Goal: Task Accomplishment & Management: Complete application form

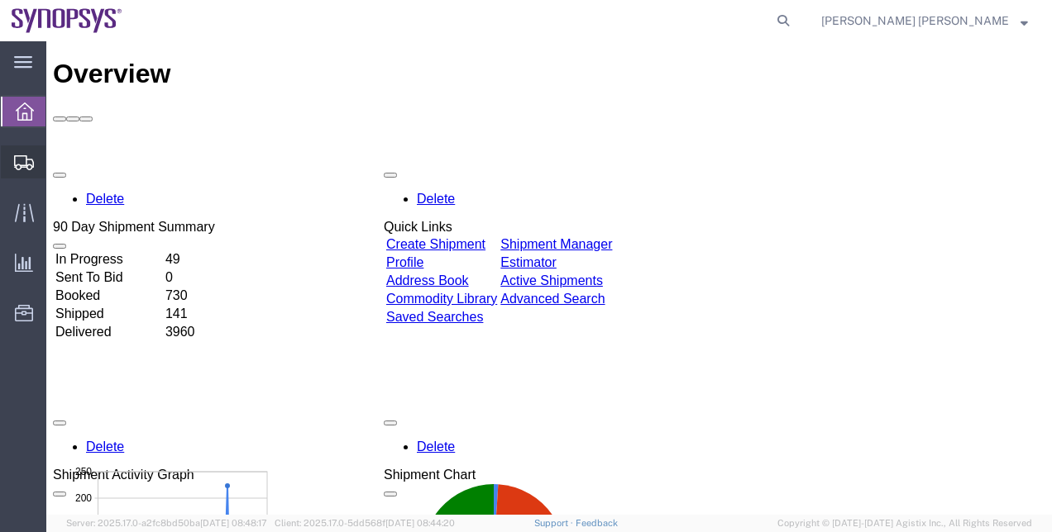
click at [0, 0] on span "Shipment Manager" at bounding box center [0, 0] width 0 height 0
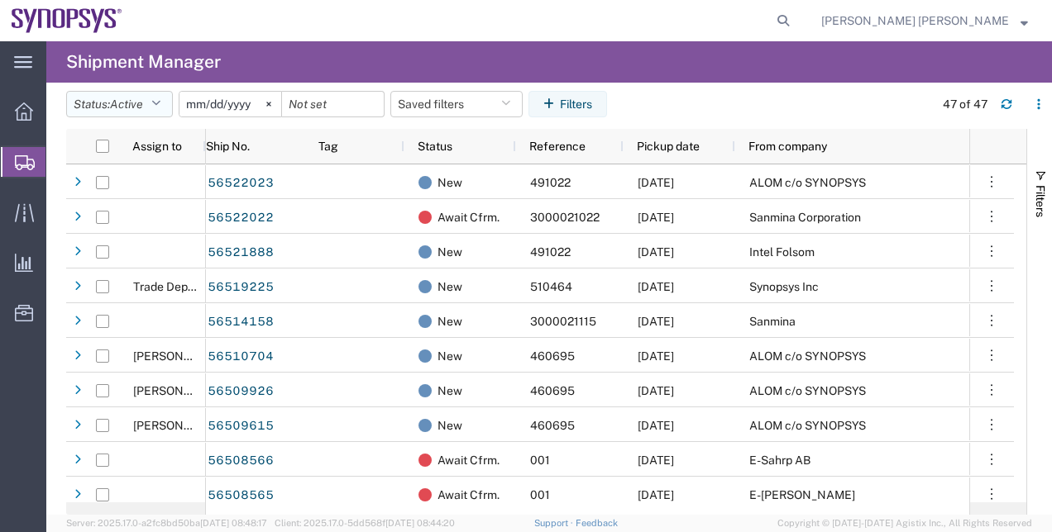
click at [147, 91] on button "Status: Active" at bounding box center [119, 104] width 107 height 26
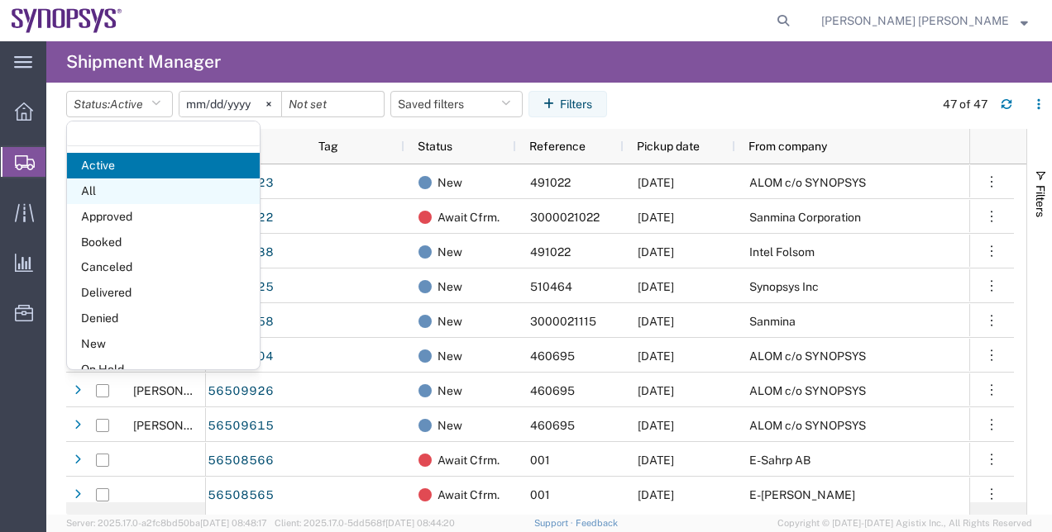
click at [177, 198] on span "All" at bounding box center [163, 192] width 193 height 26
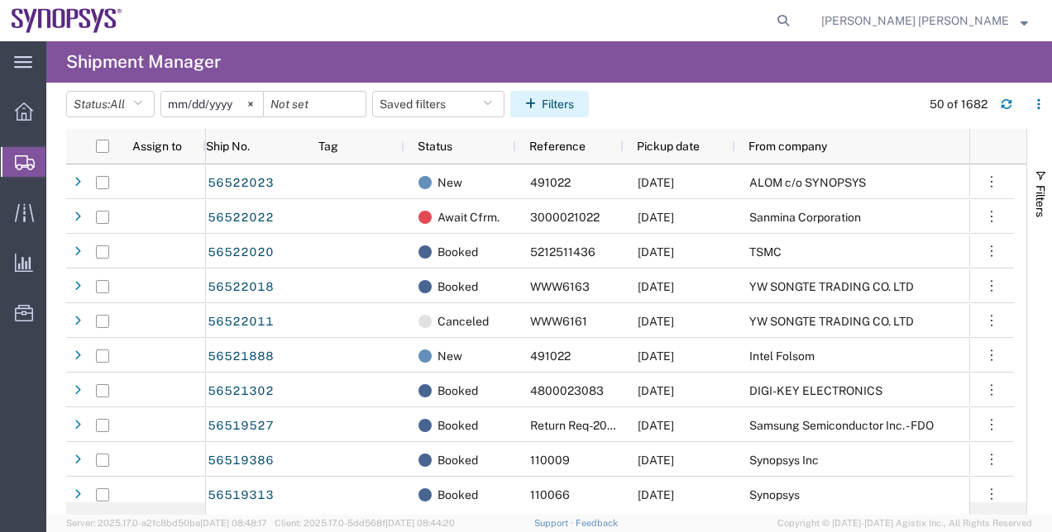
click at [571, 99] on button "Filters" at bounding box center [549, 104] width 79 height 26
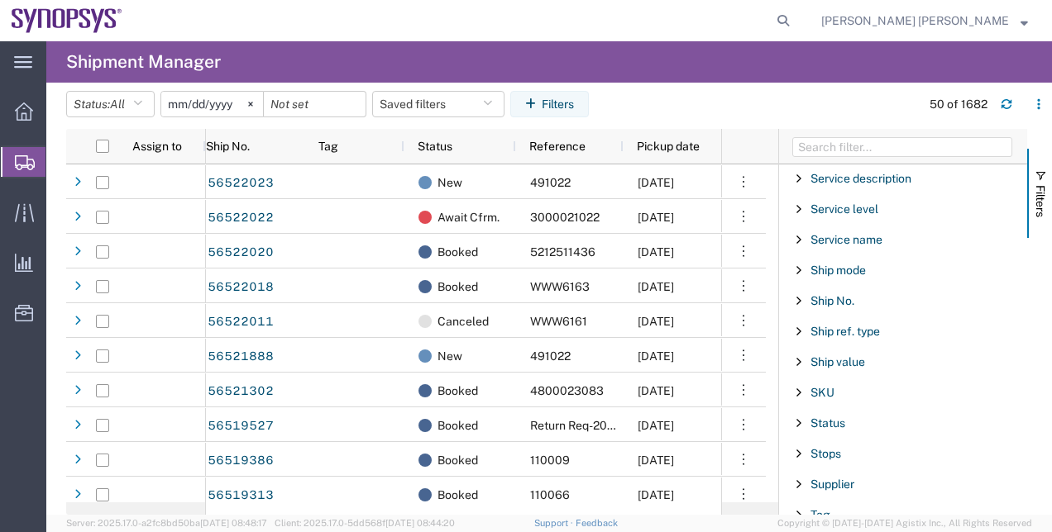
scroll to position [1282, 0]
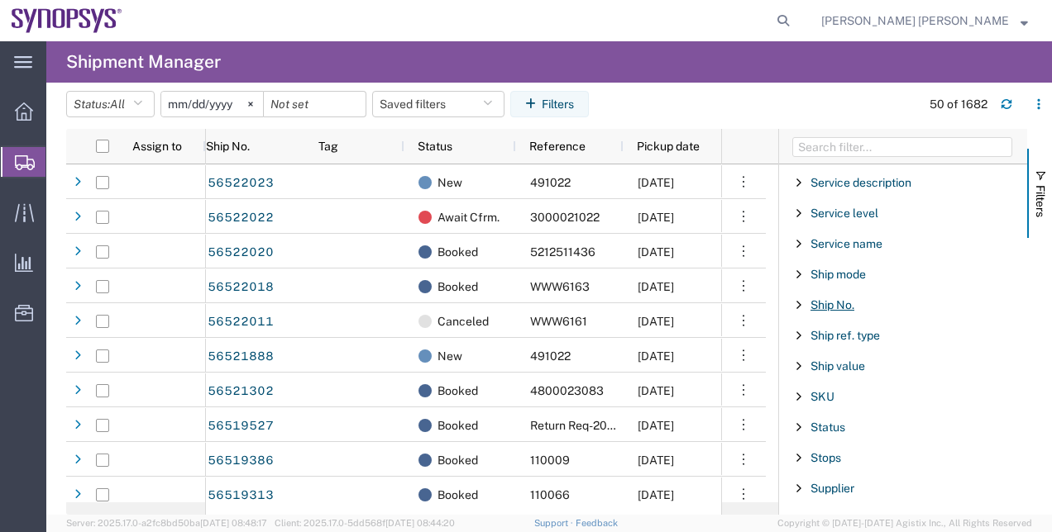
click at [814, 298] on span "Ship No." at bounding box center [832, 304] width 44 height 13
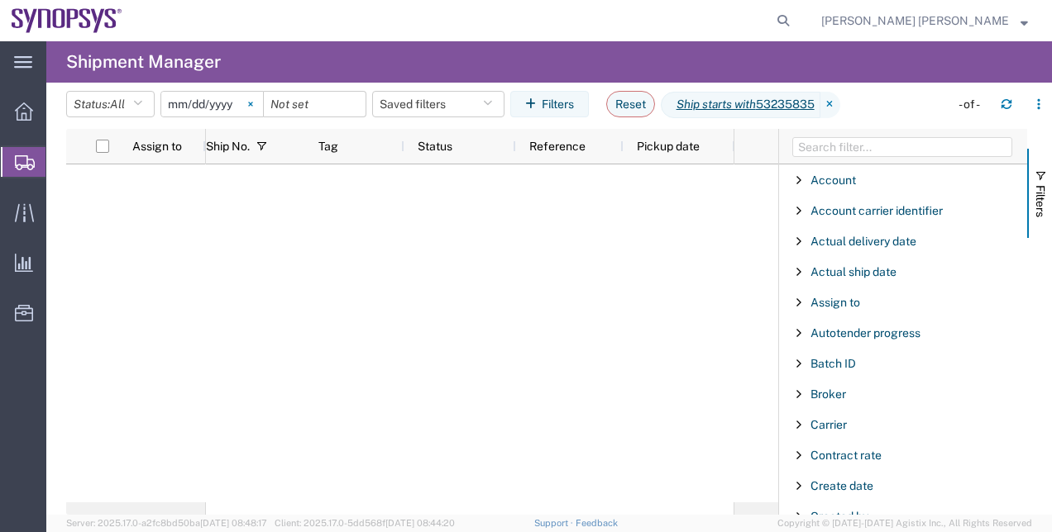
type input "53235835"
click at [261, 110] on svg-icon at bounding box center [250, 104] width 25 height 25
click at [235, 106] on input "date" at bounding box center [212, 104] width 102 height 25
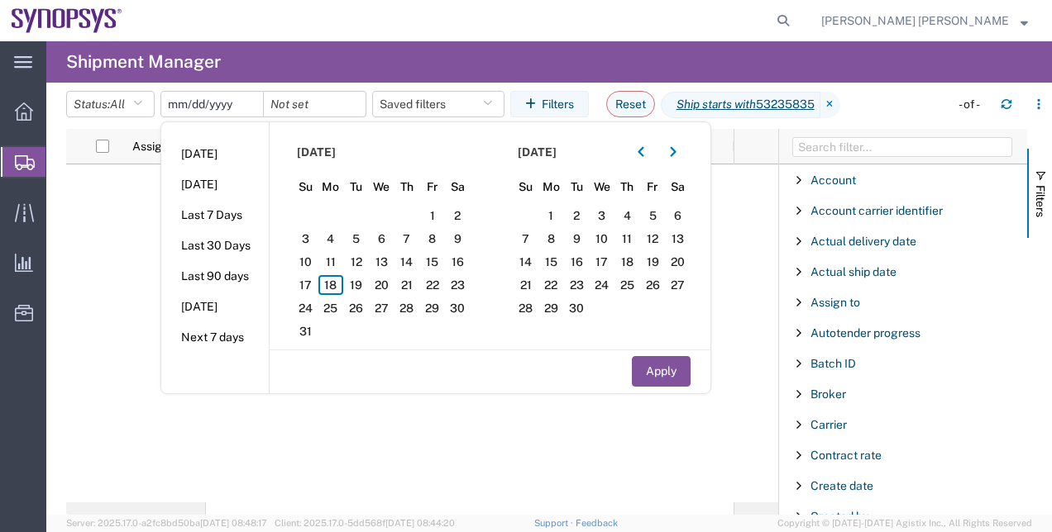
click at [185, 104] on input "date" at bounding box center [212, 104] width 102 height 25
click at [177, 102] on input "date" at bounding box center [212, 104] width 102 height 25
type input "[DATE]"
click at [284, 114] on input "date" at bounding box center [315, 104] width 102 height 25
click at [220, 109] on input "[DATE]" at bounding box center [212, 104] width 102 height 25
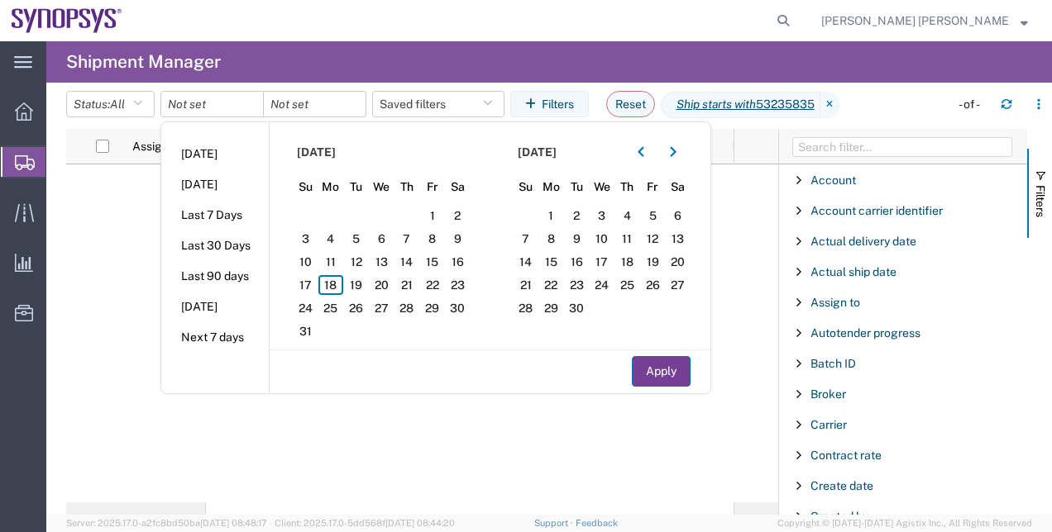
click at [658, 357] on button "Apply" at bounding box center [661, 371] width 59 height 31
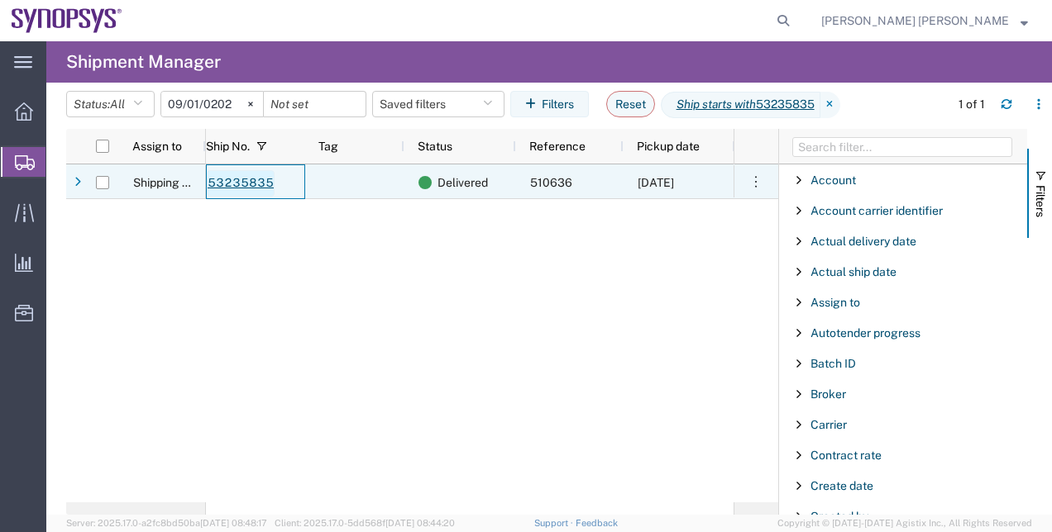
click at [258, 179] on link "53235835" at bounding box center [241, 183] width 68 height 26
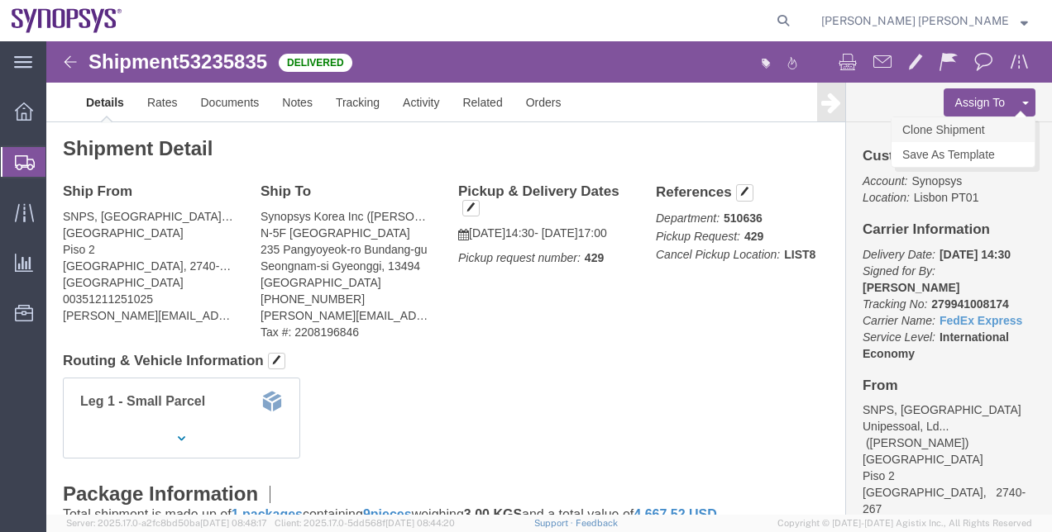
click link "Clone Shipment"
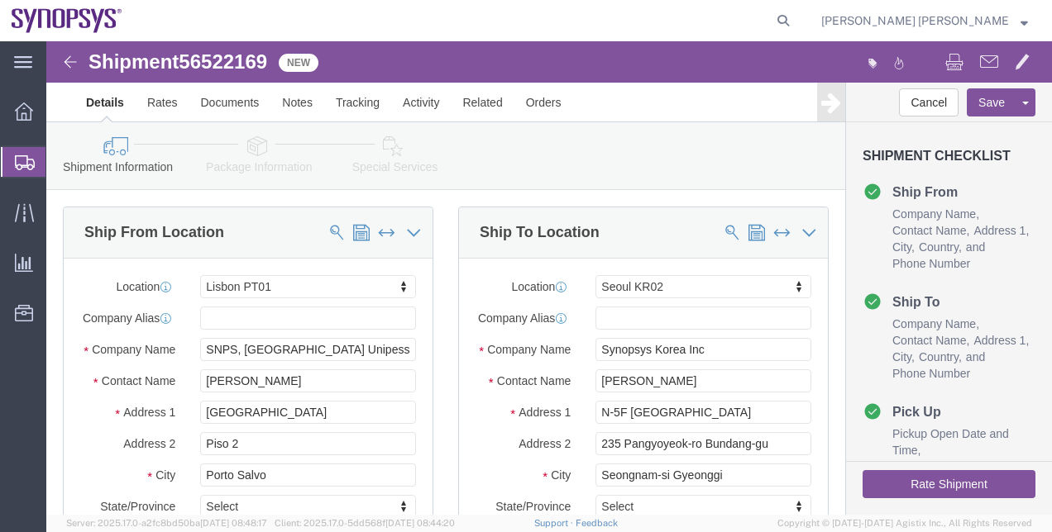
select select "63152"
select select "63142"
click span
select select
type input "Synopsys Korea Inc"
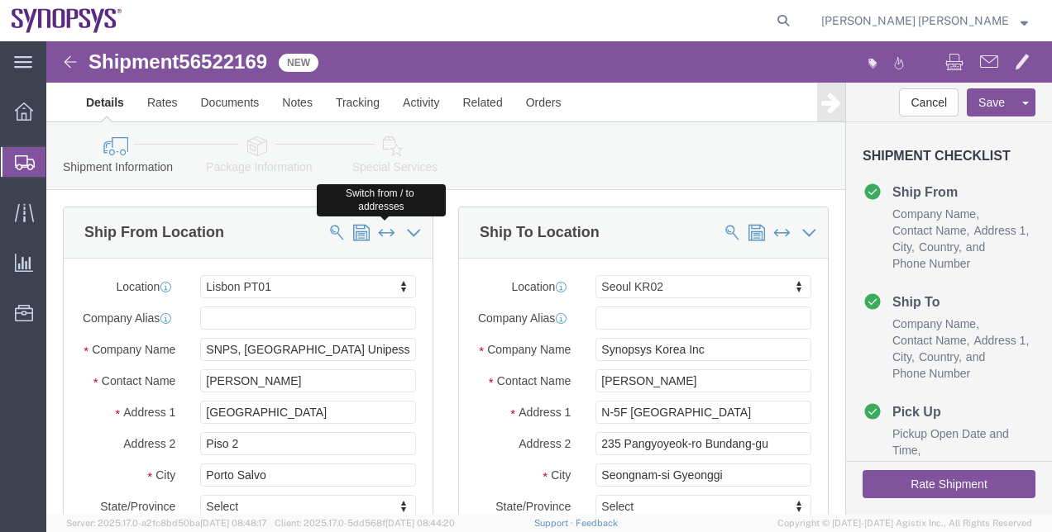
type input "[PERSON_NAME]"
type input "N-5F [GEOGRAPHIC_DATA]"
type input "235 Pangyoyeok-ro Bundang-gu"
type input "Seongnam-si Gyeonggi"
select select "KR"
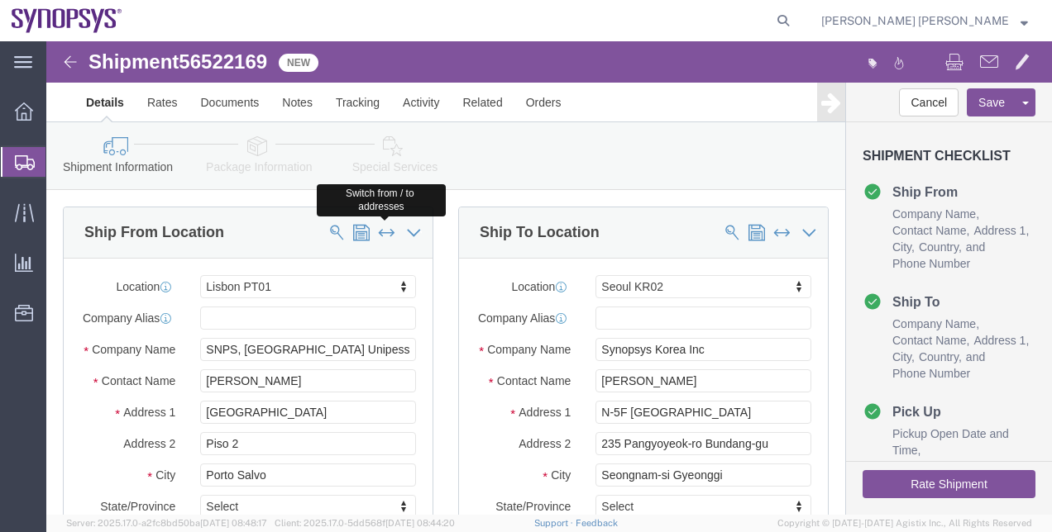
type input "13494"
type input "[PHONE_NUMBER]"
type input "[PERSON_NAME][EMAIL_ADDRESS][DOMAIN_NAME]"
select select
type input "SNPS, [GEOGRAPHIC_DATA] Unipessoal, Lda."
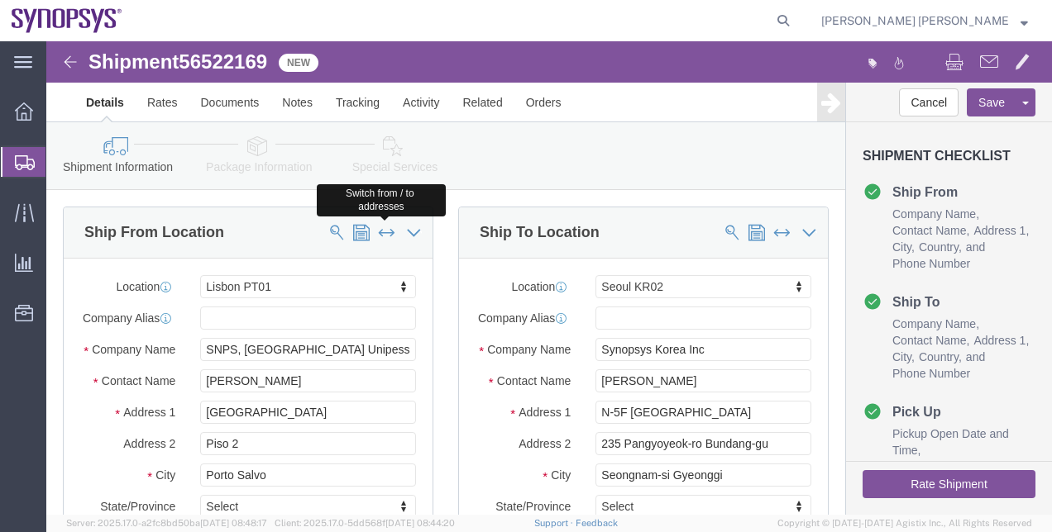
type input "[PERSON_NAME]"
type input "[GEOGRAPHIC_DATA]"
type input "Piso 2"
type input "Porto Salvo"
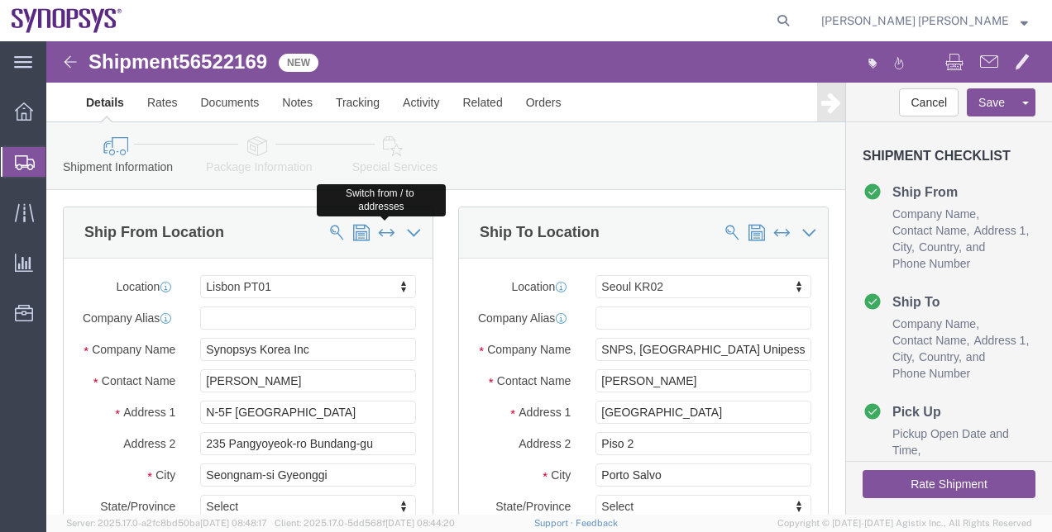
select select "PT"
type input "2740-267"
type input "00351211251025"
type input "[PERSON_NAME][EMAIL_ADDRESS][DOMAIN_NAME]"
checkbox input "false"
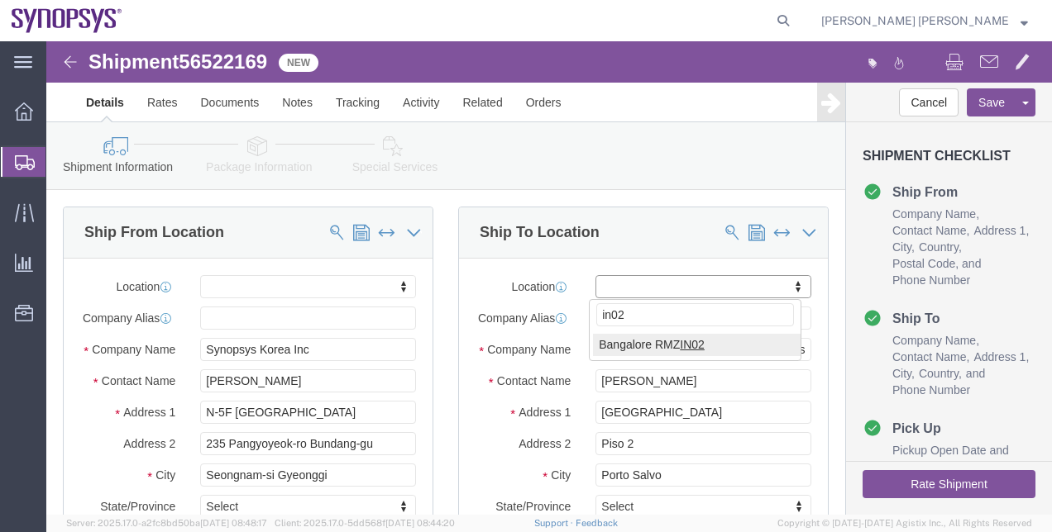
type input "in02"
select select "63115"
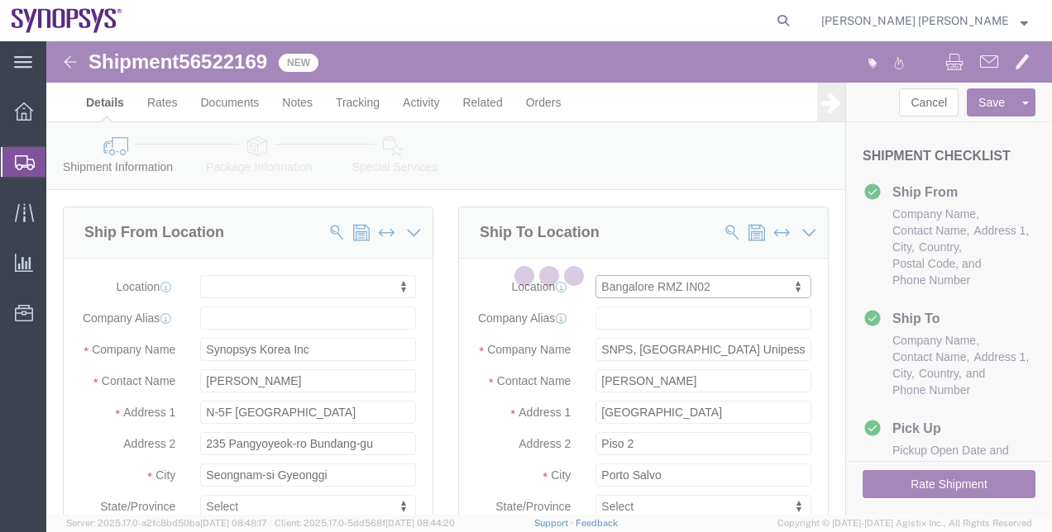
type input "IN02"
type input "Synopsys [GEOGRAPHIC_DATA] RMZ IN02"
type input "RMZ Infinity Tower A 4th Floor"
type input "[GEOGRAPHIC_DATA][STREET_ADDRESS]"
type input "[GEOGRAPHIC_DATA]"
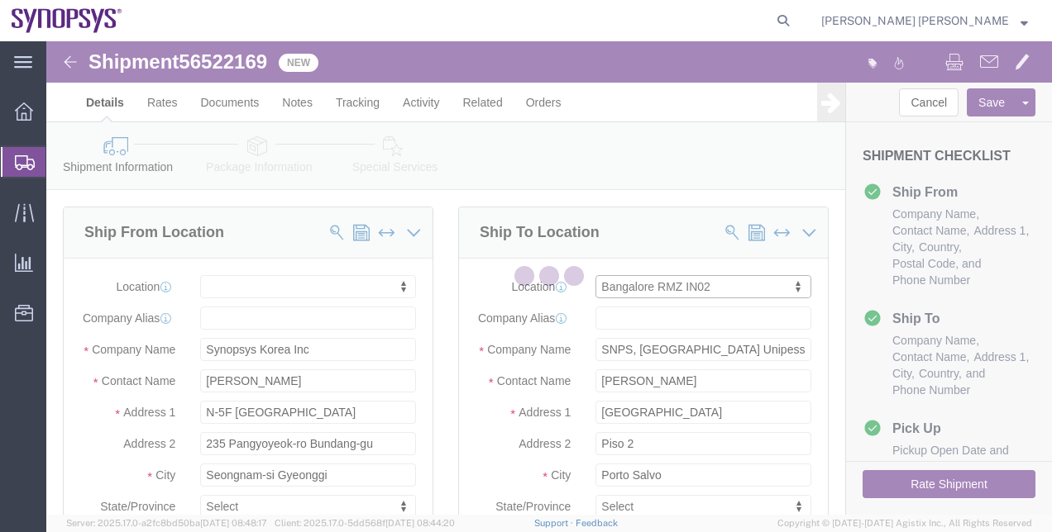
select select
select select "IN"
type input "560016"
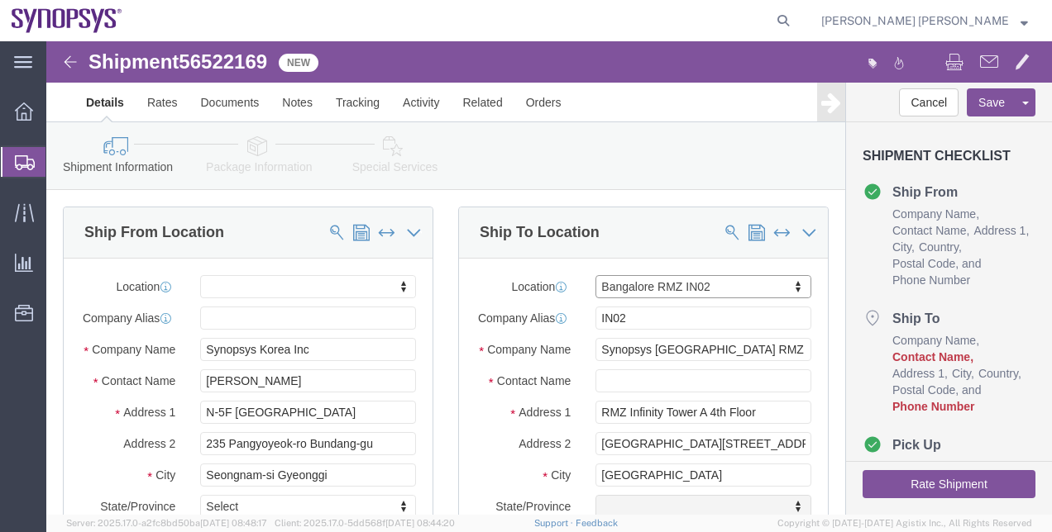
select select "KA"
click div "Ship To Location Location [GEOGRAPHIC_DATA] RMZ IN02 My Profile Location [GEOGR…"
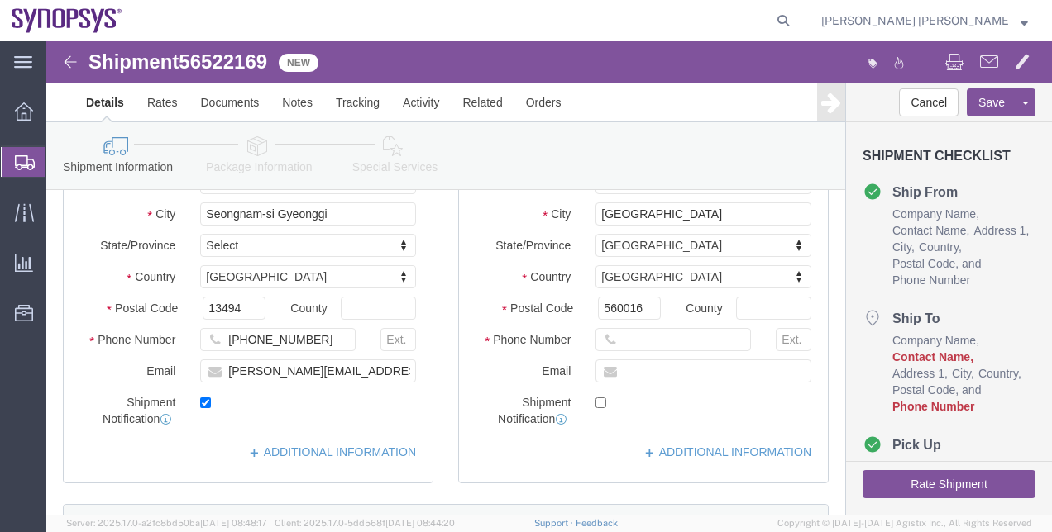
scroll to position [265, 0]
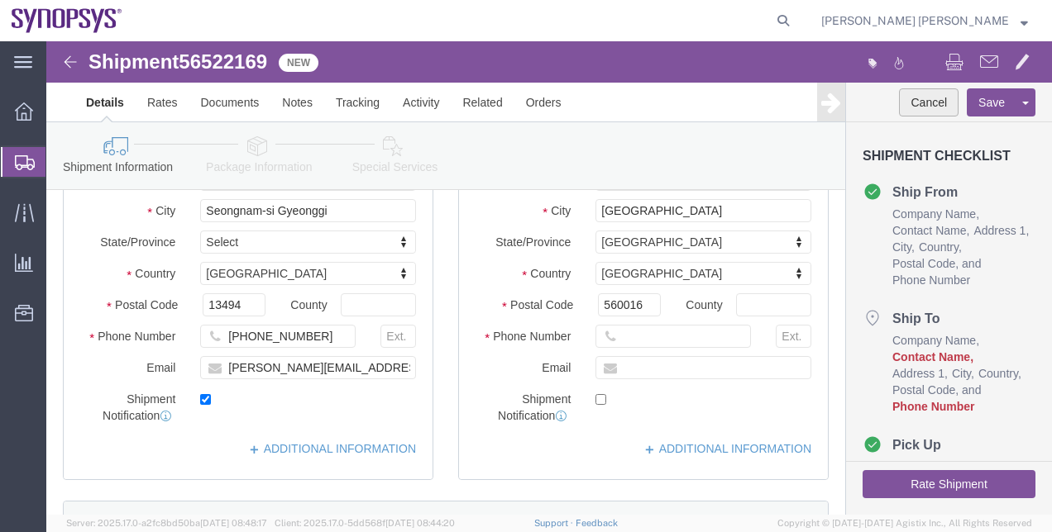
click button "Cancel"
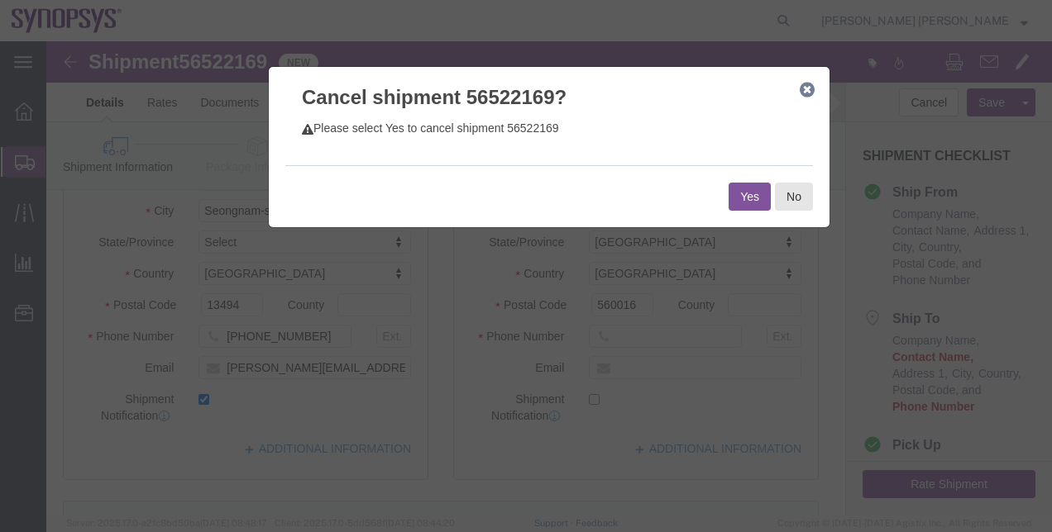
click button "Yes"
